Goal: Task Accomplishment & Management: Manage account settings

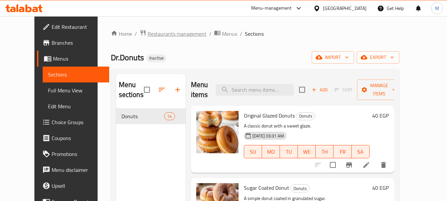
click at [165, 36] on span "Restaurants management" at bounding box center [177, 34] width 59 height 8
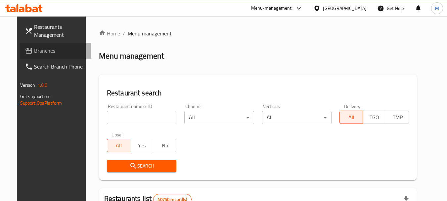
click at [34, 49] on span "Branches" at bounding box center [60, 51] width 52 height 8
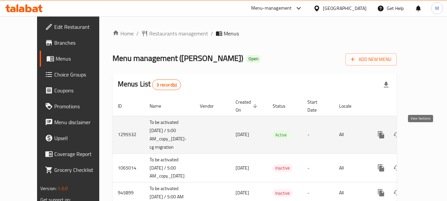
scroll to position [21, 0]
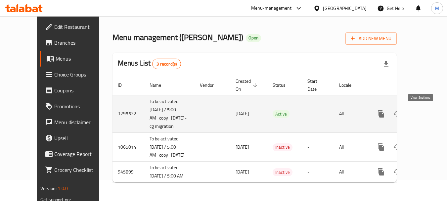
click at [425, 111] on icon "enhanced table" at bounding box center [429, 114] width 8 height 8
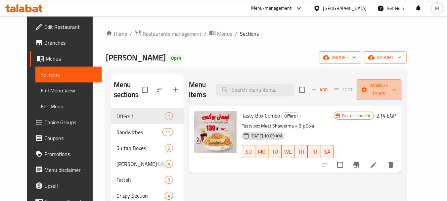
click at [398, 87] on icon "button" at bounding box center [394, 89] width 7 height 7
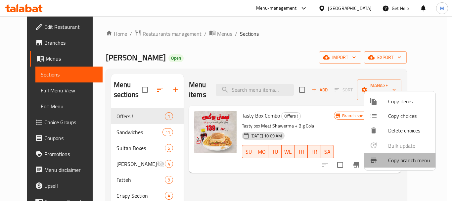
click at [406, 161] on span "Copy branch menu" at bounding box center [409, 160] width 42 height 8
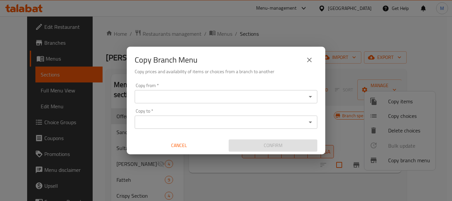
click at [210, 92] on input "Copy from   *" at bounding box center [221, 96] width 168 height 9
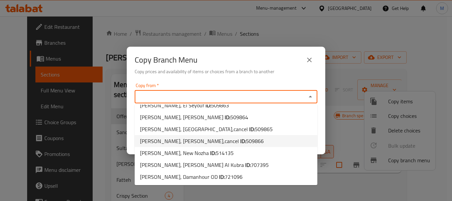
scroll to position [223, 0]
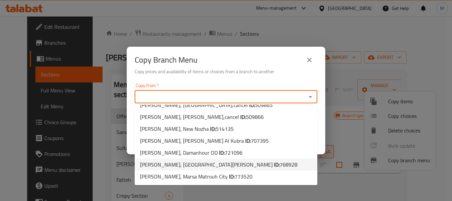
click at [280, 162] on span "768928" at bounding box center [289, 165] width 18 height 10
type input "Sultan Ayoub, Golf Porto Marina"
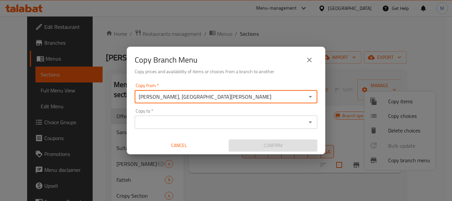
click at [234, 121] on input "Copy to   *" at bounding box center [221, 122] width 168 height 9
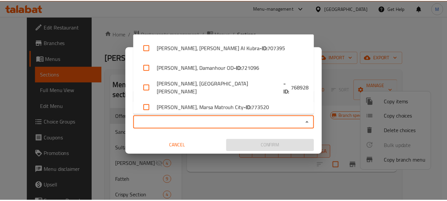
scroll to position [421, 0]
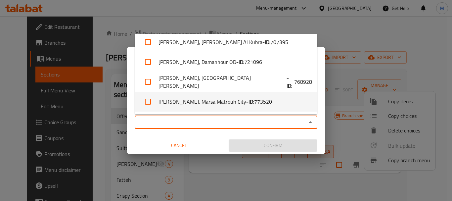
click at [246, 102] on b "- ID:" at bounding box center [250, 102] width 8 height 8
checkbox input "true"
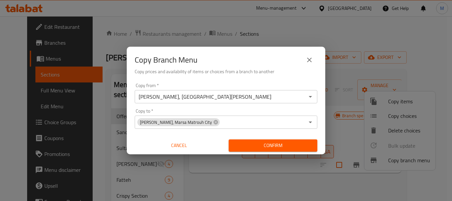
click at [203, 136] on div "Copy from   * Sultan Ayoub, Golf Porto Marina Copy from * Copy to   * Sultan Ay…" at bounding box center [226, 117] width 199 height 74
click at [261, 146] on span "Confirm" at bounding box center [273, 145] width 78 height 8
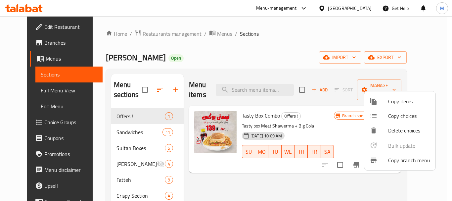
click at [270, 49] on div at bounding box center [226, 100] width 452 height 201
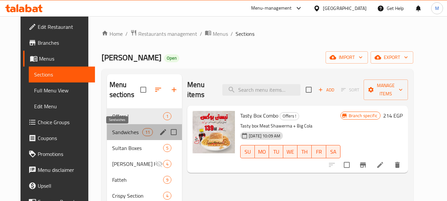
click at [115, 130] on span "Sandwiches" at bounding box center [127, 132] width 30 height 8
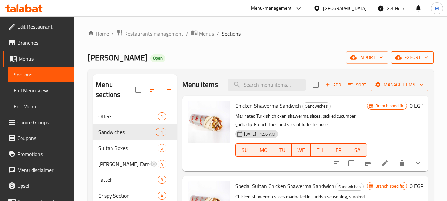
click at [426, 58] on icon "button" at bounding box center [426, 57] width 7 height 7
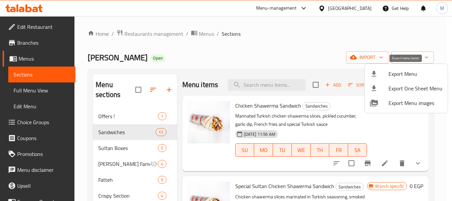
click at [408, 77] on span "Export Menu" at bounding box center [416, 74] width 54 height 8
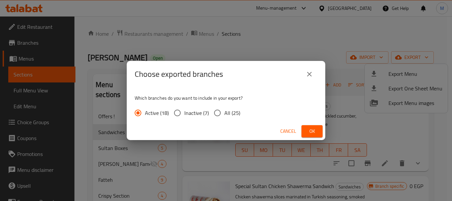
click at [224, 107] on input "All (25)" at bounding box center [218, 113] width 14 height 14
radio input "true"
click at [312, 131] on span "Ok" at bounding box center [312, 131] width 11 height 8
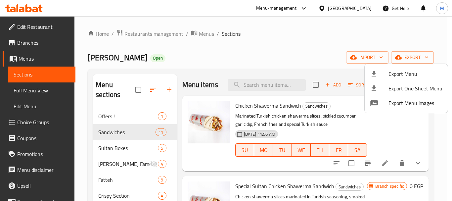
drag, startPoint x: 225, startPoint y: 52, endPoint x: 208, endPoint y: 46, distance: 18.3
click at [223, 52] on div at bounding box center [226, 100] width 452 height 201
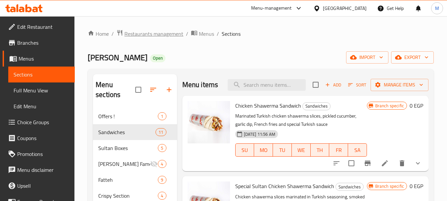
click at [166, 36] on span "Restaurants management" at bounding box center [153, 34] width 59 height 8
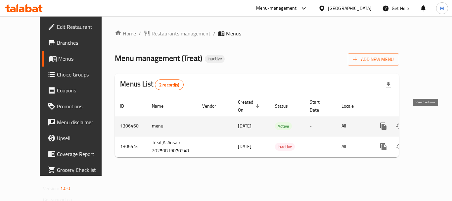
click at [428, 122] on icon "enhanced table" at bounding box center [431, 126] width 8 height 8
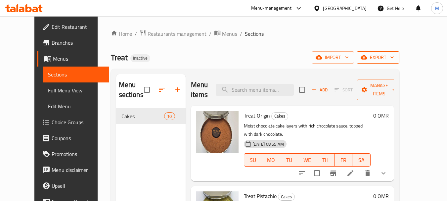
click at [394, 54] on span "export" at bounding box center [378, 57] width 32 height 8
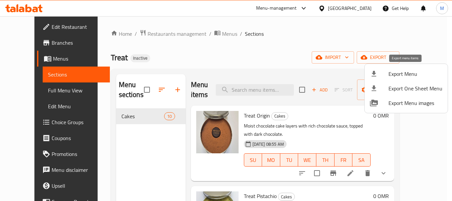
click at [413, 74] on span "Export Menu" at bounding box center [416, 74] width 54 height 8
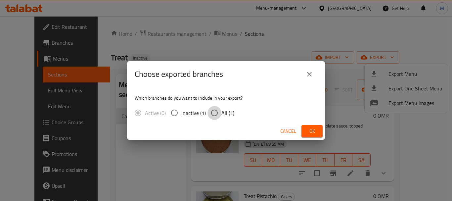
click at [220, 115] on input "All (1)" at bounding box center [215, 113] width 14 height 14
radio input "true"
drag, startPoint x: 315, startPoint y: 127, endPoint x: 256, endPoint y: 181, distance: 79.7
click at [312, 128] on span "Ok" at bounding box center [312, 131] width 11 height 8
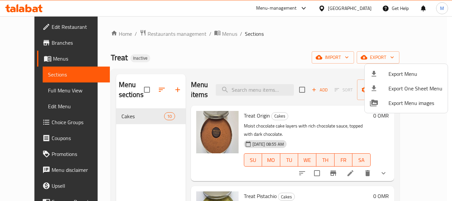
click at [161, 36] on div at bounding box center [226, 100] width 452 height 201
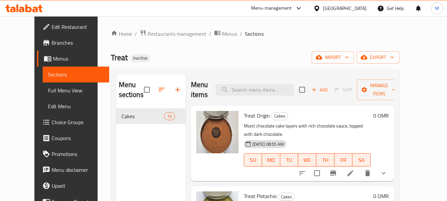
click at [161, 36] on span "Restaurants management" at bounding box center [177, 34] width 59 height 8
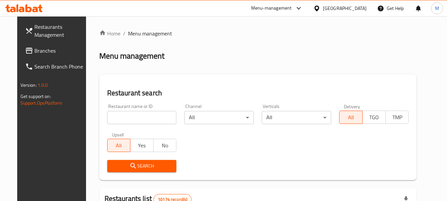
click at [357, 7] on div "Oman" at bounding box center [345, 8] width 44 height 7
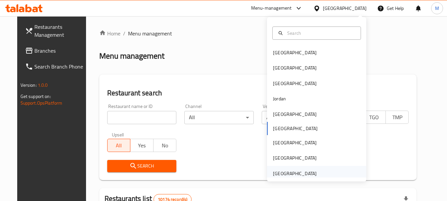
click at [275, 175] on div "United Arab Emirates" at bounding box center [295, 173] width 44 height 7
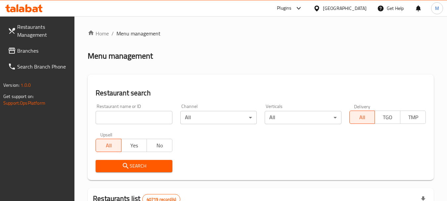
click at [133, 117] on input "search" at bounding box center [134, 117] width 76 height 13
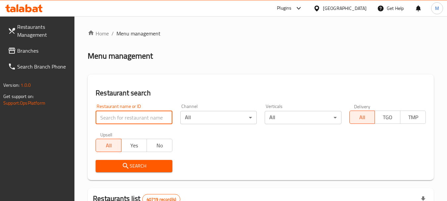
paste input "GOURMET BY SILT"
type input "GOURMET BY SILT"
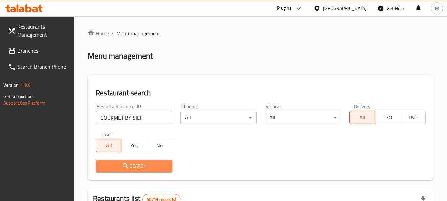
click at [147, 165] on span "Search" at bounding box center [134, 166] width 66 height 8
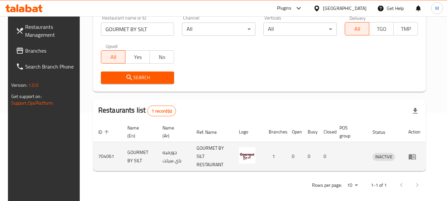
scroll to position [94, 0]
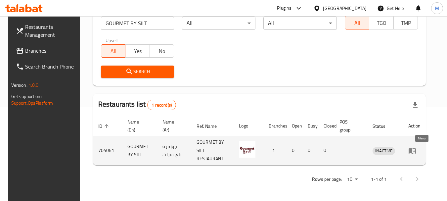
click at [416, 153] on icon "enhanced table" at bounding box center [412, 151] width 7 height 6
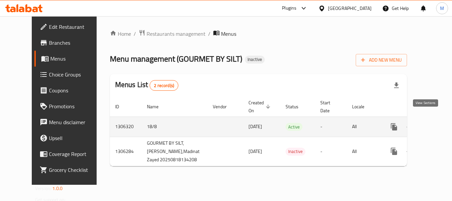
click at [434, 121] on link "enhanced table" at bounding box center [442, 127] width 16 height 16
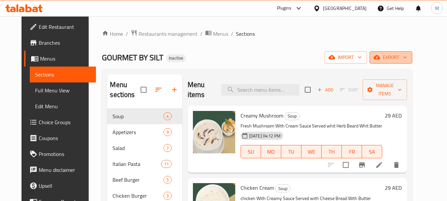
click at [407, 61] on span "export" at bounding box center [391, 57] width 32 height 8
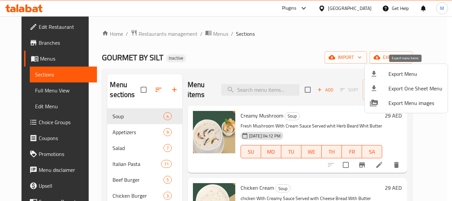
click at [392, 75] on span "Export Menu" at bounding box center [416, 74] width 54 height 8
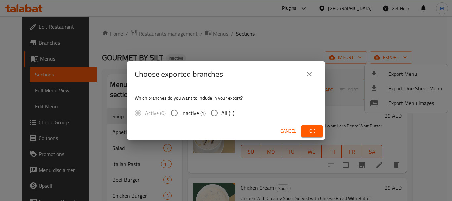
click at [216, 116] on input "All (1)" at bounding box center [215, 113] width 14 height 14
radio input "true"
drag, startPoint x: 308, startPoint y: 131, endPoint x: 264, endPoint y: 171, distance: 59.1
click at [307, 131] on button "Ok" at bounding box center [312, 131] width 21 height 12
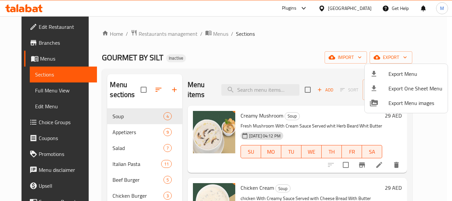
click at [354, 6] on div at bounding box center [226, 100] width 452 height 201
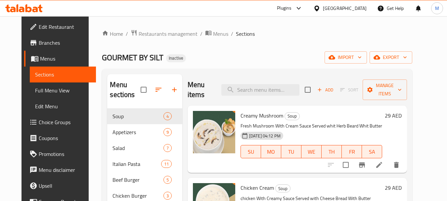
click at [355, 7] on div "United Arab Emirates" at bounding box center [345, 8] width 44 height 7
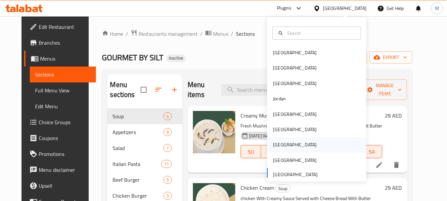
click at [286, 143] on div "Qatar" at bounding box center [316, 144] width 99 height 15
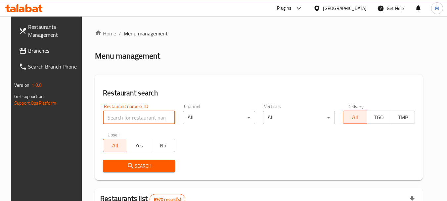
paste input "Chaat Masti"
type input "Chaat Masti"
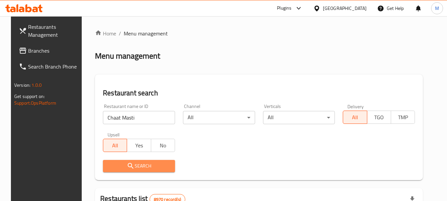
click at [135, 166] on span "Search" at bounding box center [139, 166] width 62 height 8
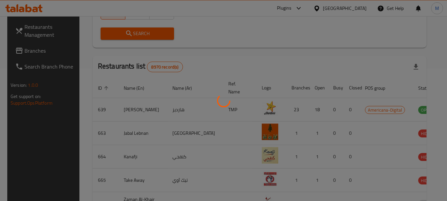
scroll to position [89, 0]
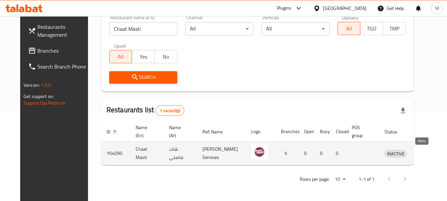
click at [421, 155] on icon "enhanced table" at bounding box center [424, 154] width 7 height 6
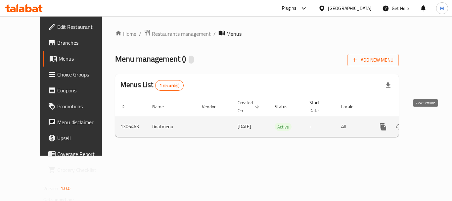
click at [430, 119] on link "enhanced table" at bounding box center [431, 127] width 16 height 16
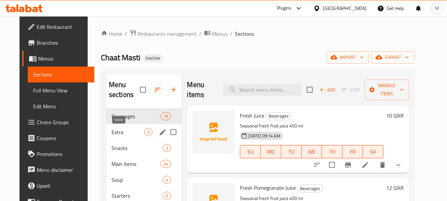
click at [112, 136] on span "Extra" at bounding box center [128, 132] width 33 height 8
click at [113, 151] on span "Snacks" at bounding box center [138, 148] width 52 height 8
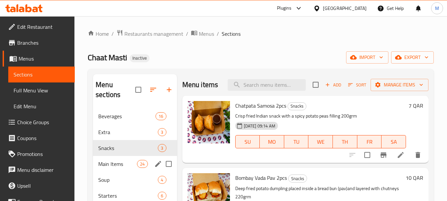
click at [112, 165] on span "Main Items" at bounding box center [117, 164] width 39 height 8
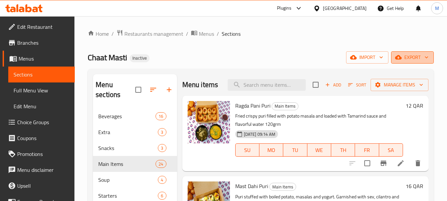
click at [413, 58] on span "export" at bounding box center [413, 57] width 32 height 8
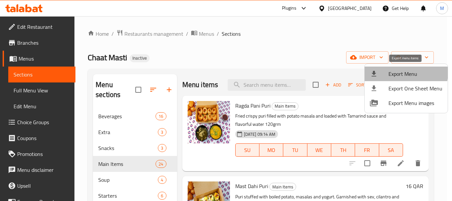
click at [406, 73] on span "Export Menu" at bounding box center [416, 74] width 54 height 8
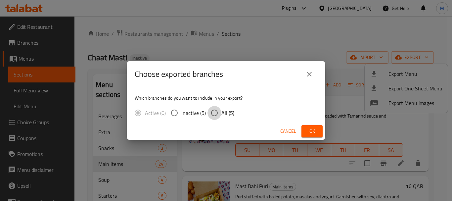
click at [217, 117] on input "All (5)" at bounding box center [215, 113] width 14 height 14
radio input "true"
drag, startPoint x: 315, startPoint y: 130, endPoint x: 282, endPoint y: 150, distance: 37.4
click at [315, 130] on span "Ok" at bounding box center [312, 131] width 11 height 8
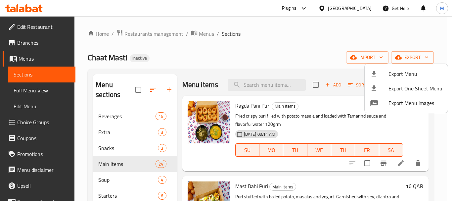
click at [357, 9] on div at bounding box center [226, 100] width 452 height 201
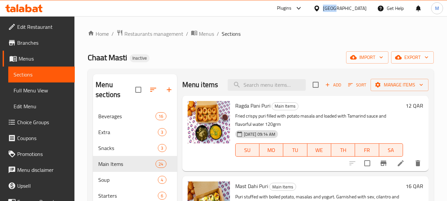
click at [357, 9] on div "Qatar" at bounding box center [345, 8] width 44 height 7
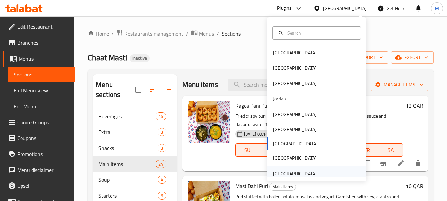
click at [288, 171] on div "United Arab Emirates" at bounding box center [295, 173] width 44 height 7
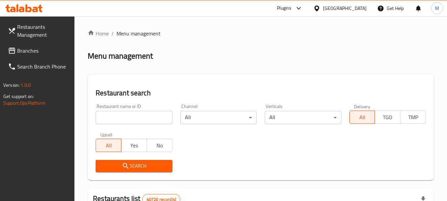
click at [124, 120] on input "search" at bounding box center [134, 117] width 76 height 13
paste input "Al Ibrahimi Restaurant"
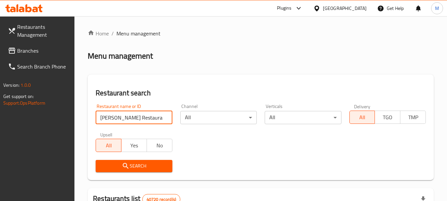
type input "Al Ibrahimi Restaurant"
click button "Search" at bounding box center [134, 166] width 76 height 12
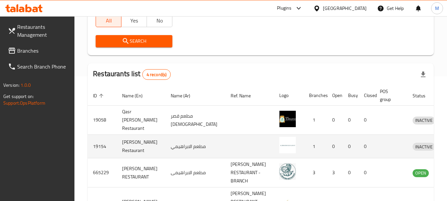
scroll to position [179, 0]
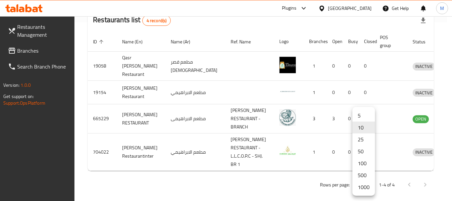
click at [361, 187] on li "1000" at bounding box center [364, 187] width 23 height 12
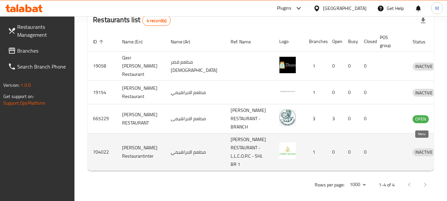
click at [452, 151] on icon "enhanced table" at bounding box center [454, 152] width 2 height 3
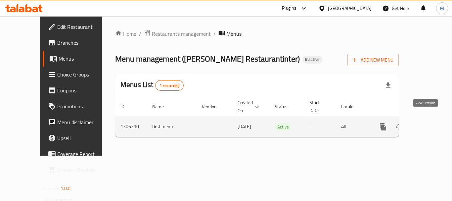
click at [427, 123] on icon "enhanced table" at bounding box center [431, 127] width 8 height 8
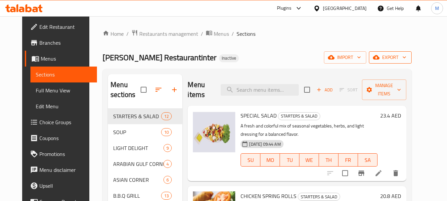
click at [403, 57] on span "export" at bounding box center [390, 57] width 32 height 8
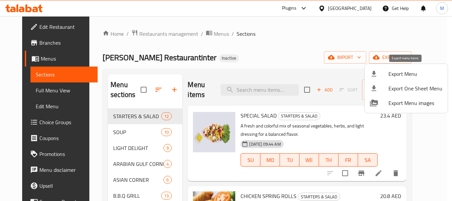
click at [399, 74] on span "Export Menu" at bounding box center [416, 74] width 54 height 8
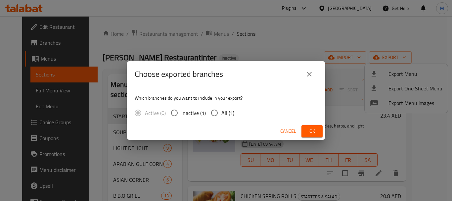
click at [222, 112] on span "All (1)" at bounding box center [228, 113] width 13 height 8
click at [222, 112] on input "All (1)" at bounding box center [215, 113] width 14 height 14
radio input "true"
drag, startPoint x: 315, startPoint y: 132, endPoint x: 273, endPoint y: 166, distance: 53.6
click at [315, 132] on span "Ok" at bounding box center [312, 131] width 11 height 8
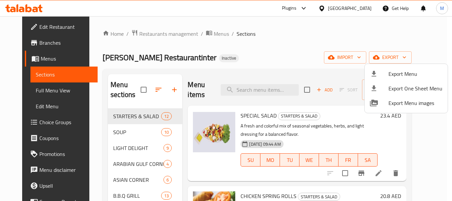
click at [247, 57] on div at bounding box center [226, 100] width 452 height 201
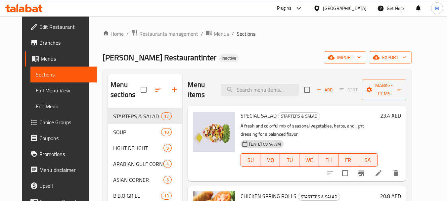
click at [45, 23] on span "Edit Restaurant" at bounding box center [65, 27] width 52 height 8
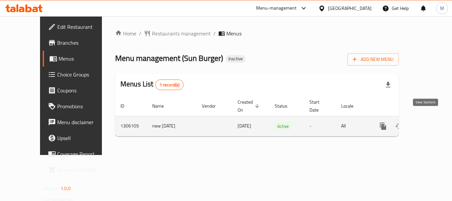
click at [427, 122] on icon "enhanced table" at bounding box center [431, 126] width 8 height 8
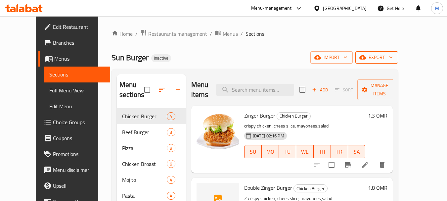
click at [393, 58] on span "export" at bounding box center [377, 57] width 32 height 8
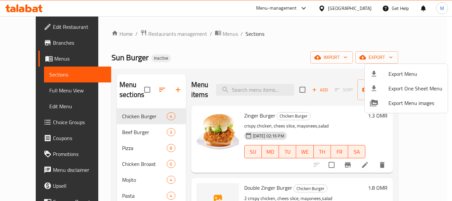
click at [420, 73] on span "Export Menu" at bounding box center [416, 74] width 54 height 8
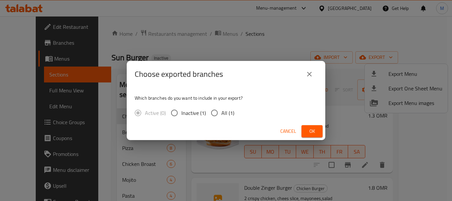
click at [225, 112] on span "All (1)" at bounding box center [228, 113] width 13 height 8
click at [222, 112] on input "All (1)" at bounding box center [215, 113] width 14 height 14
radio input "true"
click at [307, 132] on button "Ok" at bounding box center [312, 131] width 21 height 12
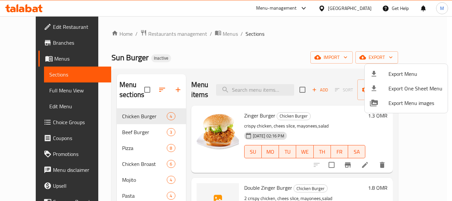
click at [150, 123] on div at bounding box center [226, 100] width 452 height 201
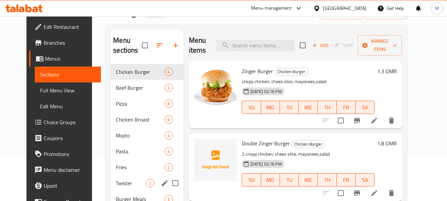
scroll to position [93, 0]
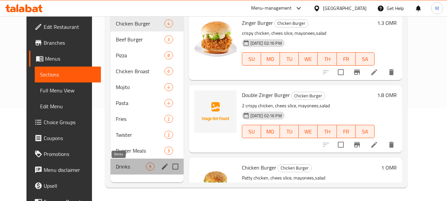
click at [116, 165] on span "Drinks" at bounding box center [131, 167] width 30 height 8
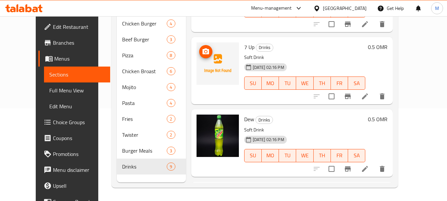
scroll to position [265, 0]
click at [202, 53] on icon "upload picture" at bounding box center [206, 52] width 8 height 8
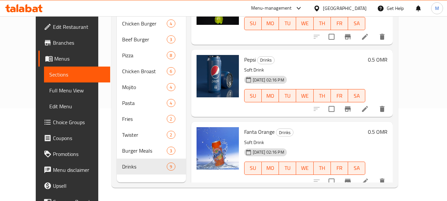
scroll to position [476, 0]
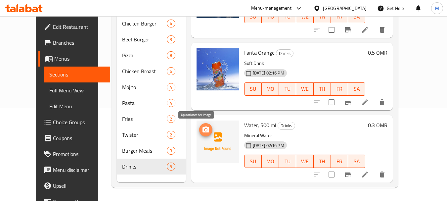
click at [199, 131] on span "upload picture" at bounding box center [205, 130] width 13 height 8
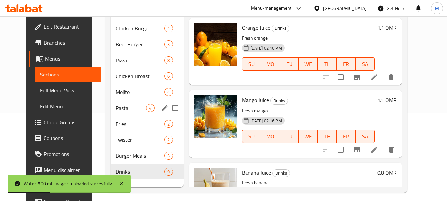
scroll to position [93, 0]
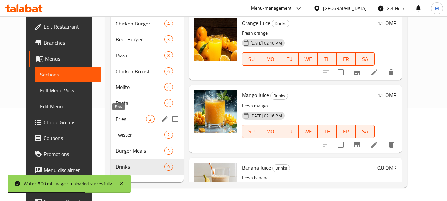
click at [116, 120] on span "Fries" at bounding box center [131, 119] width 30 height 8
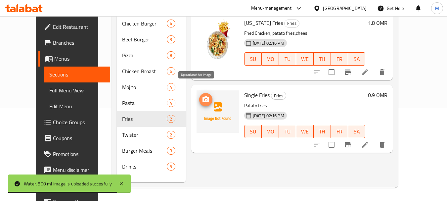
click at [203, 96] on icon "upload picture" at bounding box center [206, 99] width 7 height 6
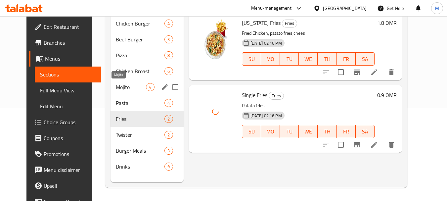
click at [121, 89] on span "Mojito" at bounding box center [131, 87] width 30 height 8
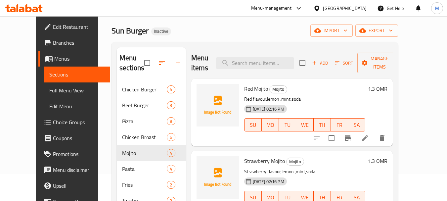
scroll to position [26, 0]
click at [203, 93] on icon "upload picture" at bounding box center [206, 93] width 7 height 6
drag, startPoint x: 258, startPoint y: 99, endPoint x: 293, endPoint y: 100, distance: 35.4
click at [293, 100] on p "Red flavour,lemon ,mint,soda" at bounding box center [305, 99] width 122 height 8
copy p "lemon ,mint,soda"
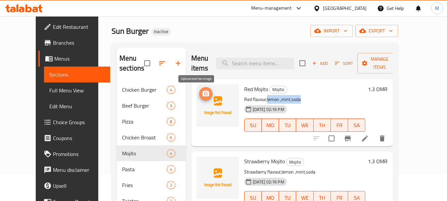
click at [202, 93] on icon "upload picture" at bounding box center [206, 94] width 8 height 8
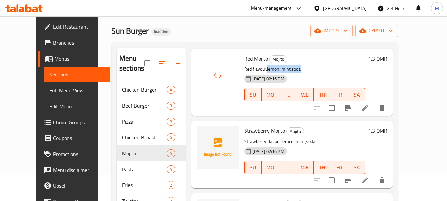
scroll to position [66, 0]
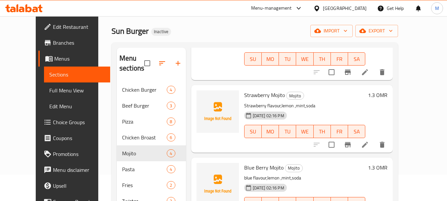
click at [246, 94] on span "Strawberry Mojito" at bounding box center [264, 95] width 41 height 10
copy h6 "Strawberry Mojito"
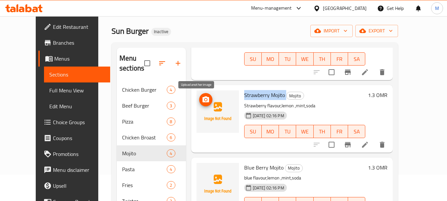
click at [199, 95] on button "upload picture" at bounding box center [205, 99] width 13 height 13
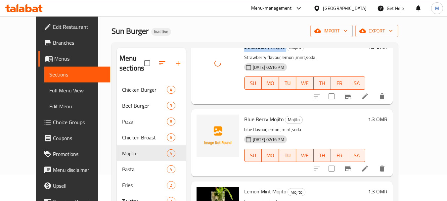
scroll to position [115, 0]
click at [250, 118] on span "Blue Berry Mojito" at bounding box center [263, 119] width 39 height 10
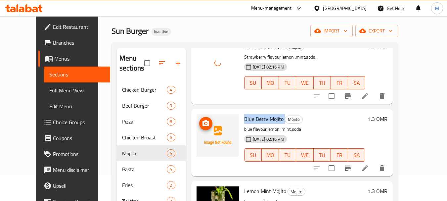
copy h6 "Blue Berry Mojito"
click at [202, 120] on icon "upload picture" at bounding box center [206, 124] width 8 height 8
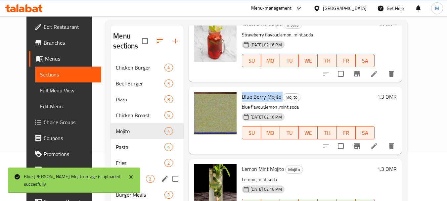
scroll to position [93, 0]
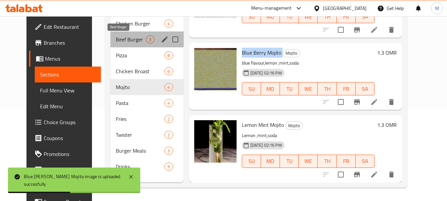
click at [121, 39] on span "Beef Burger" at bounding box center [131, 39] width 30 height 8
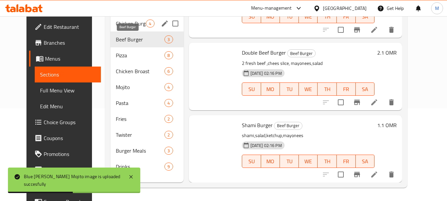
scroll to position [42, 0]
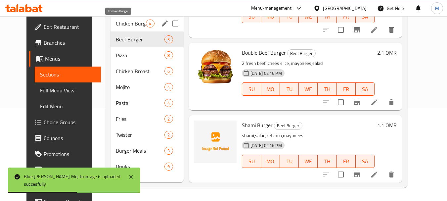
click at [124, 23] on span "Chicken Burger" at bounding box center [131, 24] width 30 height 8
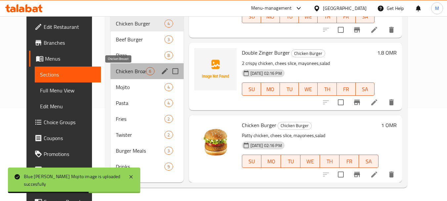
click at [116, 74] on span "Chicken Broast" at bounding box center [131, 71] width 30 height 8
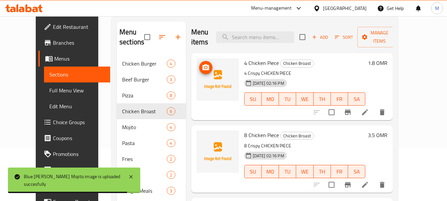
scroll to position [26, 0]
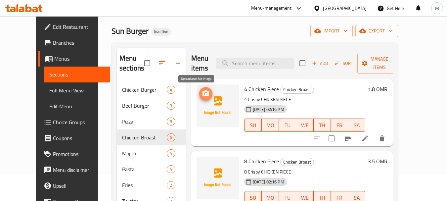
click at [203, 92] on icon "upload picture" at bounding box center [206, 93] width 7 height 6
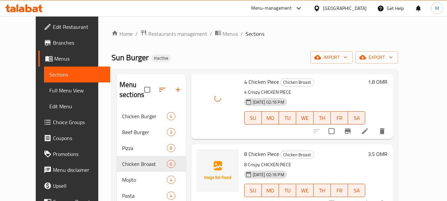
scroll to position [66, 0]
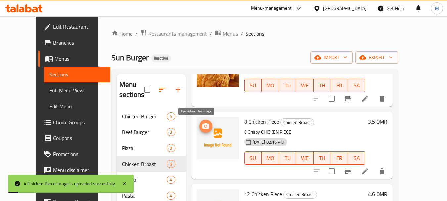
click at [200, 122] on button "upload picture" at bounding box center [205, 126] width 13 height 13
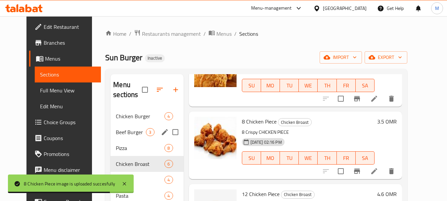
click at [127, 125] on div "Beef Burger 3" at bounding box center [147, 132] width 73 height 16
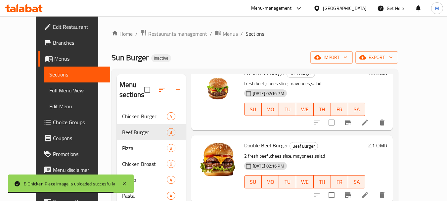
scroll to position [42, 0]
click at [394, 59] on icon "button" at bounding box center [391, 57] width 7 height 7
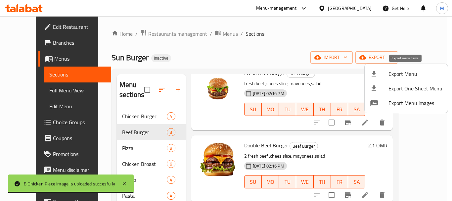
click at [408, 74] on span "Export Menu" at bounding box center [416, 74] width 54 height 8
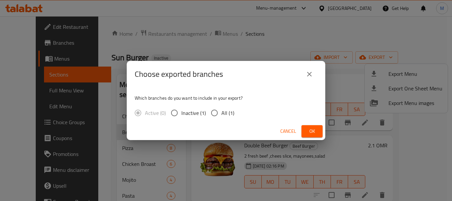
click at [221, 112] on input "All (1)" at bounding box center [215, 113] width 14 height 14
radio input "true"
click at [307, 128] on span "Ok" at bounding box center [312, 131] width 11 height 8
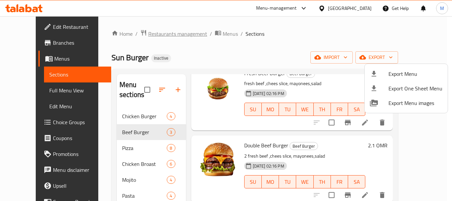
click at [161, 34] on div at bounding box center [226, 100] width 452 height 201
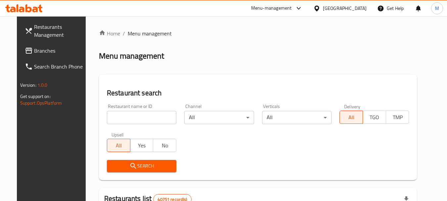
click at [25, 48] on span at bounding box center [29, 51] width 9 height 8
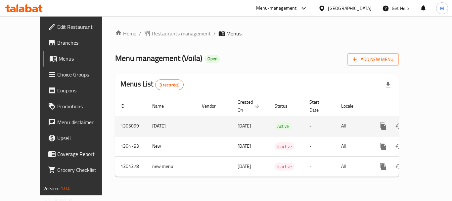
click at [428, 123] on icon "enhanced table" at bounding box center [431, 126] width 6 height 6
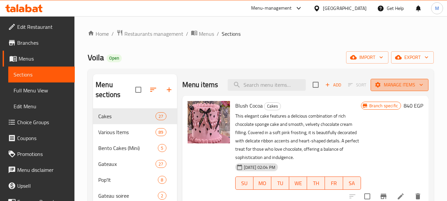
click at [419, 88] on icon "button" at bounding box center [421, 84] width 7 height 7
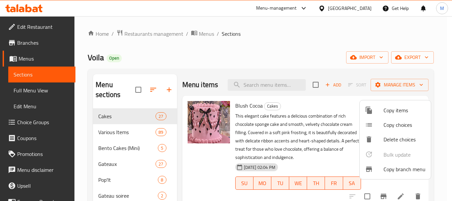
click at [388, 167] on span "Copy branch menu" at bounding box center [405, 169] width 42 height 8
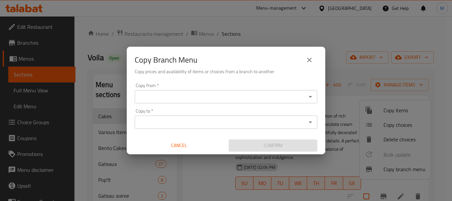
click at [173, 90] on div "Copy from   * Copy from *" at bounding box center [226, 93] width 183 height 20
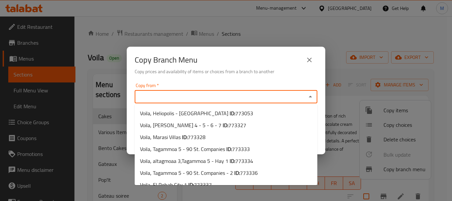
click at [176, 95] on input "Copy from   *" at bounding box center [221, 96] width 168 height 9
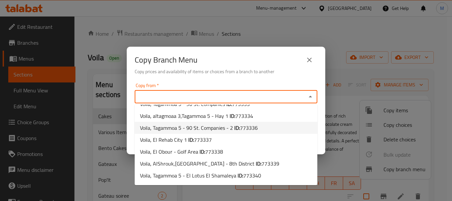
scroll to position [104, 0]
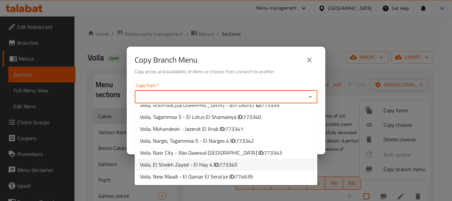
click at [224, 164] on span "773345" at bounding box center [229, 165] width 18 height 10
type input "Voila, El Sheikh Zayed - El Hay 4"
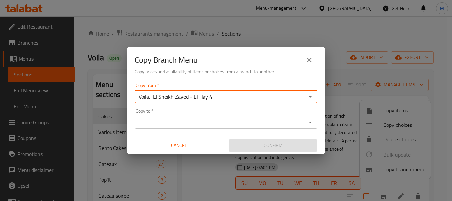
click at [257, 84] on div "Copy from   * Voila, El Sheikh Zayed - El Hay 4 Copy from *" at bounding box center [226, 93] width 183 height 20
click at [259, 119] on input "Copy to   *" at bounding box center [221, 122] width 168 height 9
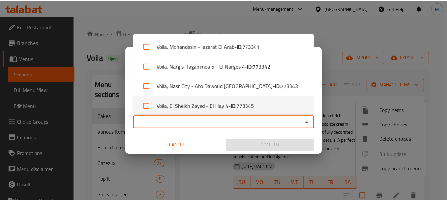
scroll to position [223, 0]
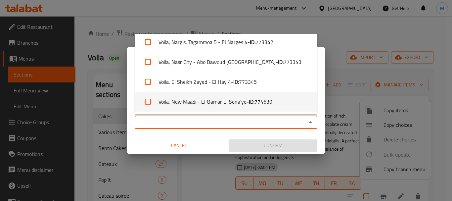
click at [261, 105] on span "774639" at bounding box center [264, 102] width 18 height 8
checkbox input "true"
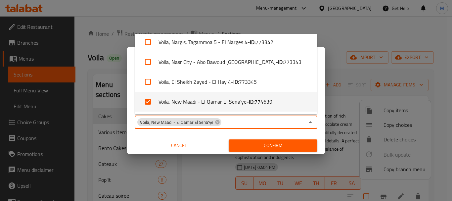
click at [274, 134] on div "Copy from   * Voila, El Sheikh Zayed - El Hay 4 Copy from * Copy to   * Voila, …" at bounding box center [226, 117] width 199 height 74
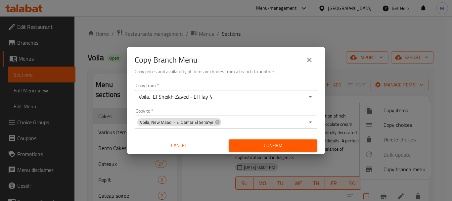
click at [279, 148] on span "Confirm" at bounding box center [273, 145] width 78 height 8
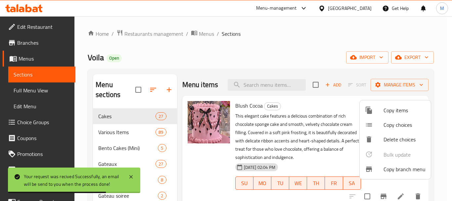
click at [318, 63] on div at bounding box center [226, 100] width 452 height 201
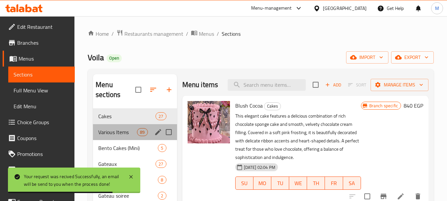
click at [123, 137] on div "Various Items 89" at bounding box center [135, 132] width 84 height 16
click at [118, 152] on span "Bento Cakes (Mini)" at bounding box center [128, 148] width 60 height 8
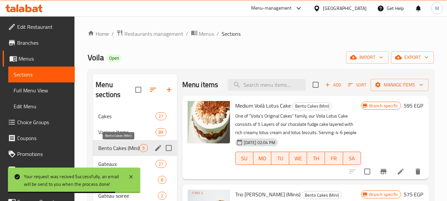
scroll to position [151, 0]
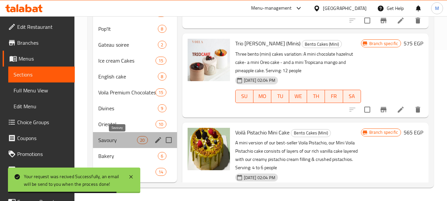
drag, startPoint x: 117, startPoint y: 142, endPoint x: 113, endPoint y: 140, distance: 4.1
click at [116, 142] on span "Savoury" at bounding box center [117, 140] width 39 height 8
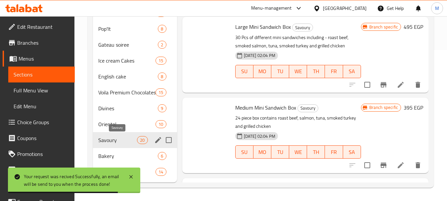
click at [110, 155] on div "Bakery 6" at bounding box center [135, 156] width 84 height 16
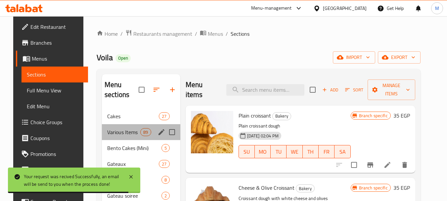
click at [109, 124] on div "Various Items 89" at bounding box center [141, 132] width 78 height 16
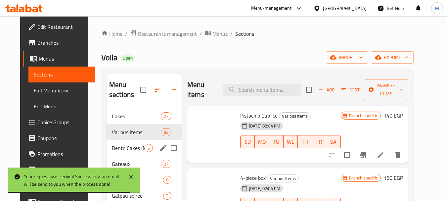
click at [118, 147] on span "Bento Cakes (Mini)" at bounding box center [128, 148] width 33 height 8
click at [112, 125] on div "Various Items 89" at bounding box center [144, 132] width 75 height 16
click at [113, 109] on div "Cakes 27" at bounding box center [144, 116] width 75 height 16
click at [122, 89] on h2 "Menu sections" at bounding box center [124, 90] width 31 height 20
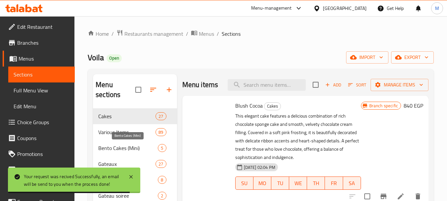
click at [120, 130] on span "Various Items" at bounding box center [126, 132] width 57 height 8
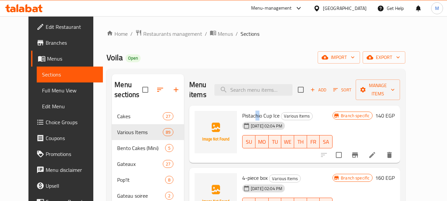
drag, startPoint x: 249, startPoint y: 117, endPoint x: 260, endPoint y: 117, distance: 10.9
click at [260, 117] on span "Pistachio Cup Ice" at bounding box center [260, 116] width 37 height 10
click at [400, 61] on span "export" at bounding box center [384, 57] width 32 height 8
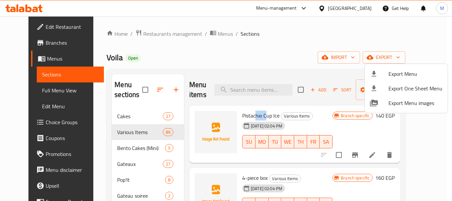
click at [403, 73] on span "Export Menu" at bounding box center [416, 74] width 54 height 8
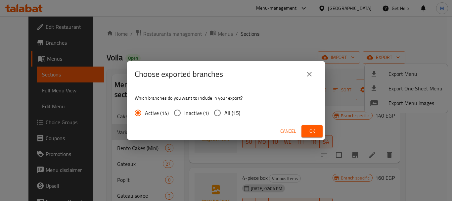
drag, startPoint x: 235, startPoint y: 107, endPoint x: 233, endPoint y: 114, distance: 6.8
click at [235, 108] on label "All (15)" at bounding box center [226, 113] width 30 height 14
click at [224, 108] on input "All (15)" at bounding box center [218, 113] width 14 height 14
radio input "true"
click at [315, 129] on span "Ok" at bounding box center [312, 131] width 11 height 8
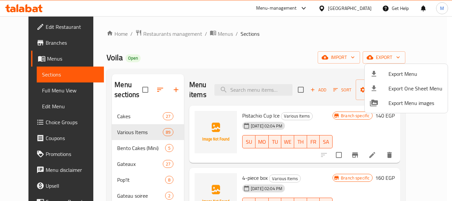
drag, startPoint x: 172, startPoint y: 35, endPoint x: 172, endPoint y: 25, distance: 9.6
click at [172, 35] on div at bounding box center [226, 100] width 452 height 201
